Goal: Check status

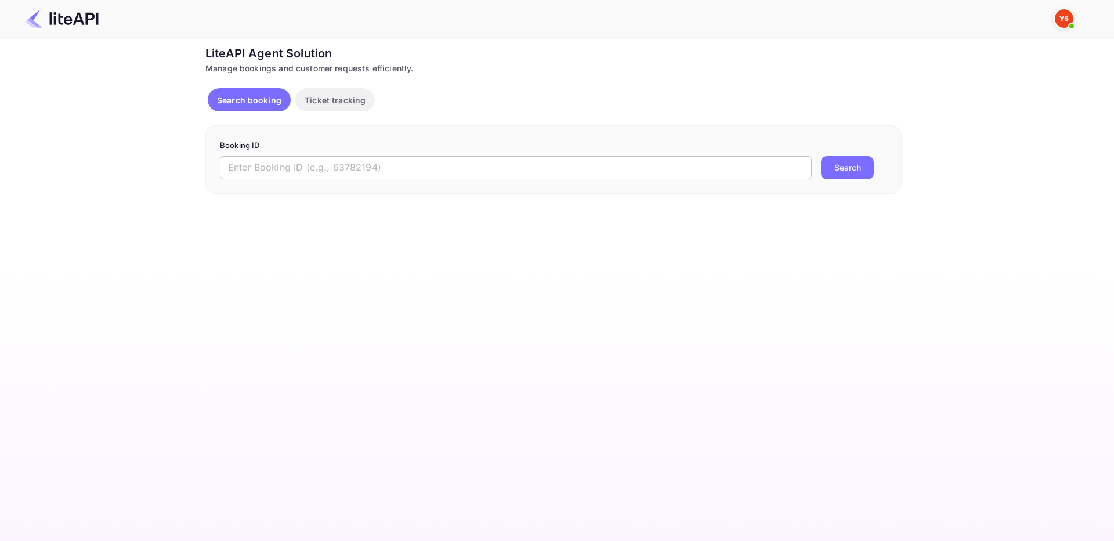
click at [425, 168] on input "text" at bounding box center [516, 167] width 592 height 23
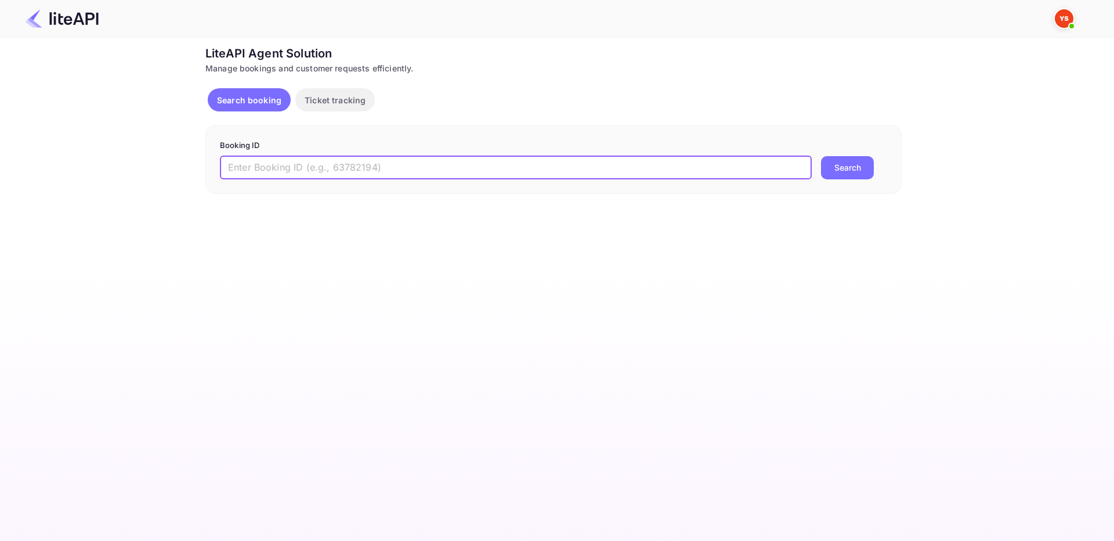
paste input "7889519"
type input "7889519"
click at [840, 173] on button "Search" at bounding box center [847, 167] width 53 height 23
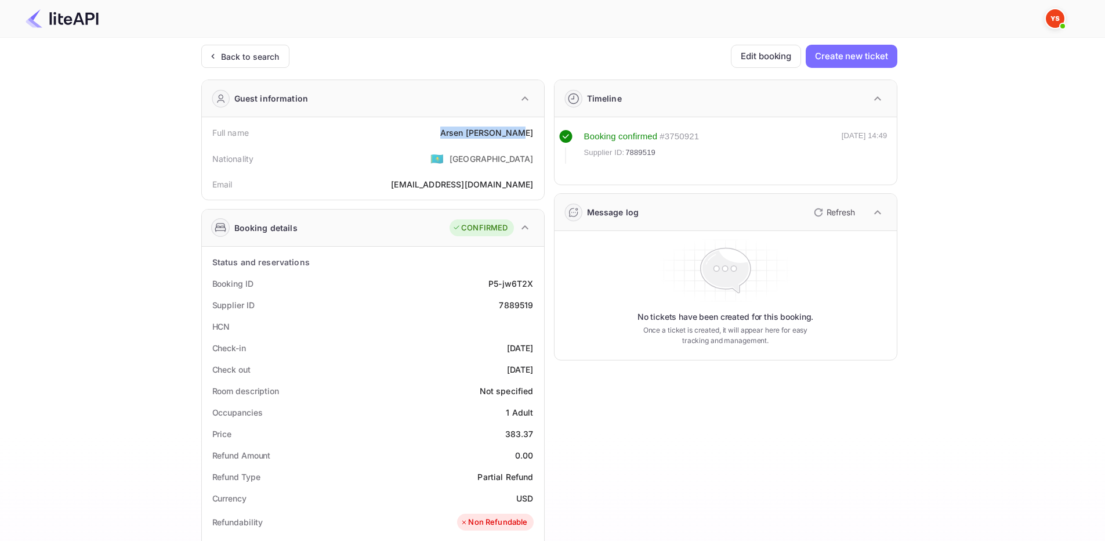
drag, startPoint x: 455, startPoint y: 131, endPoint x: 532, endPoint y: 133, distance: 77.2
click at [532, 133] on div "Full name [PERSON_NAME]" at bounding box center [373, 132] width 333 height 21
copy div "[PERSON_NAME]"
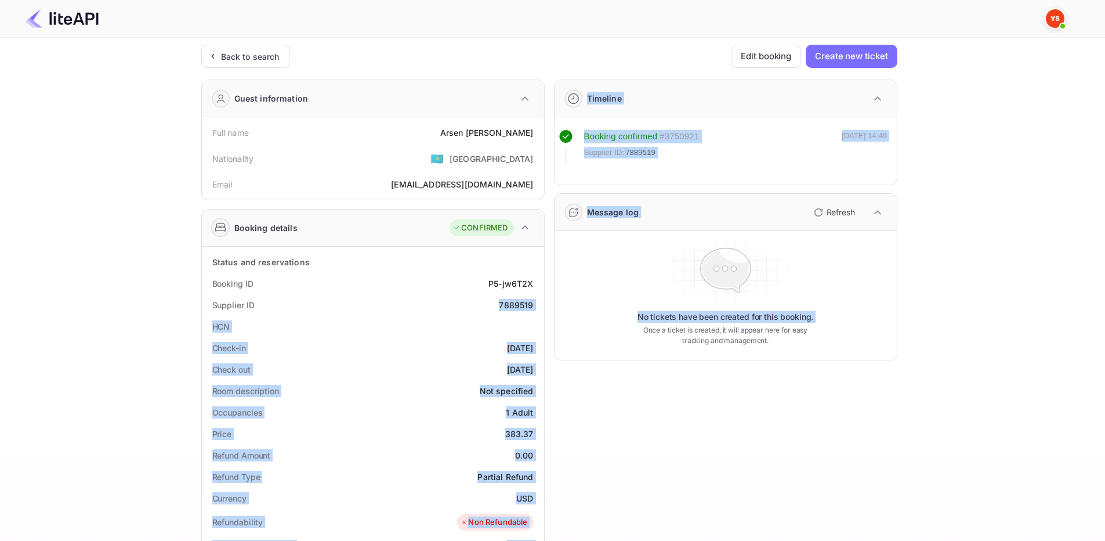
drag, startPoint x: 497, startPoint y: 310, endPoint x: 545, endPoint y: 309, distance: 48.2
click at [545, 309] on div "Guest information Full name [PERSON_NAME] Nationality 🇰🇿 [DEMOGRAPHIC_DATA] Ema…" at bounding box center [545, 471] width 706 height 803
click at [535, 308] on div "Supplier ID 7889519" at bounding box center [373, 304] width 333 height 21
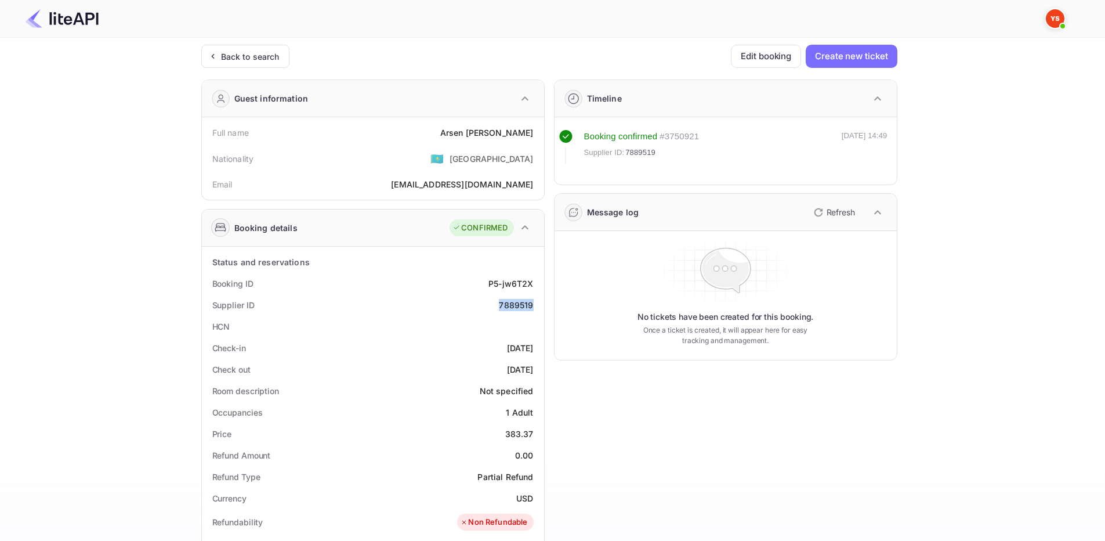
drag, startPoint x: 500, startPoint y: 302, endPoint x: 537, endPoint y: 303, distance: 36.6
click at [537, 303] on div "Supplier ID 7889519" at bounding box center [373, 304] width 333 height 21
copy div "7889519"
drag, startPoint x: 505, startPoint y: 430, endPoint x: 534, endPoint y: 431, distance: 28.5
click at [534, 431] on div "Price 383.37" at bounding box center [373, 433] width 333 height 21
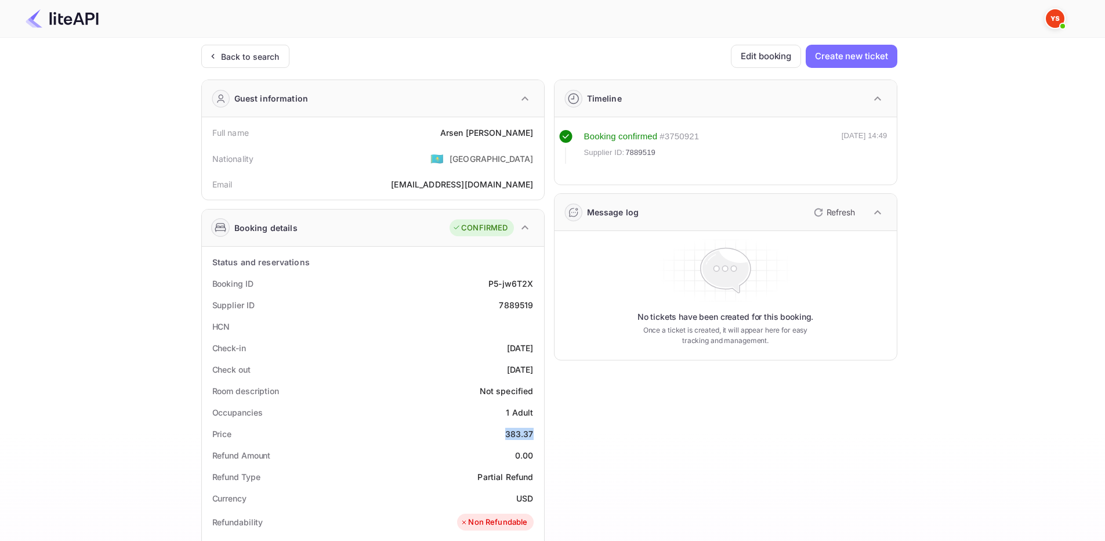
copy div "383.37"
